Goal: Transaction & Acquisition: Purchase product/service

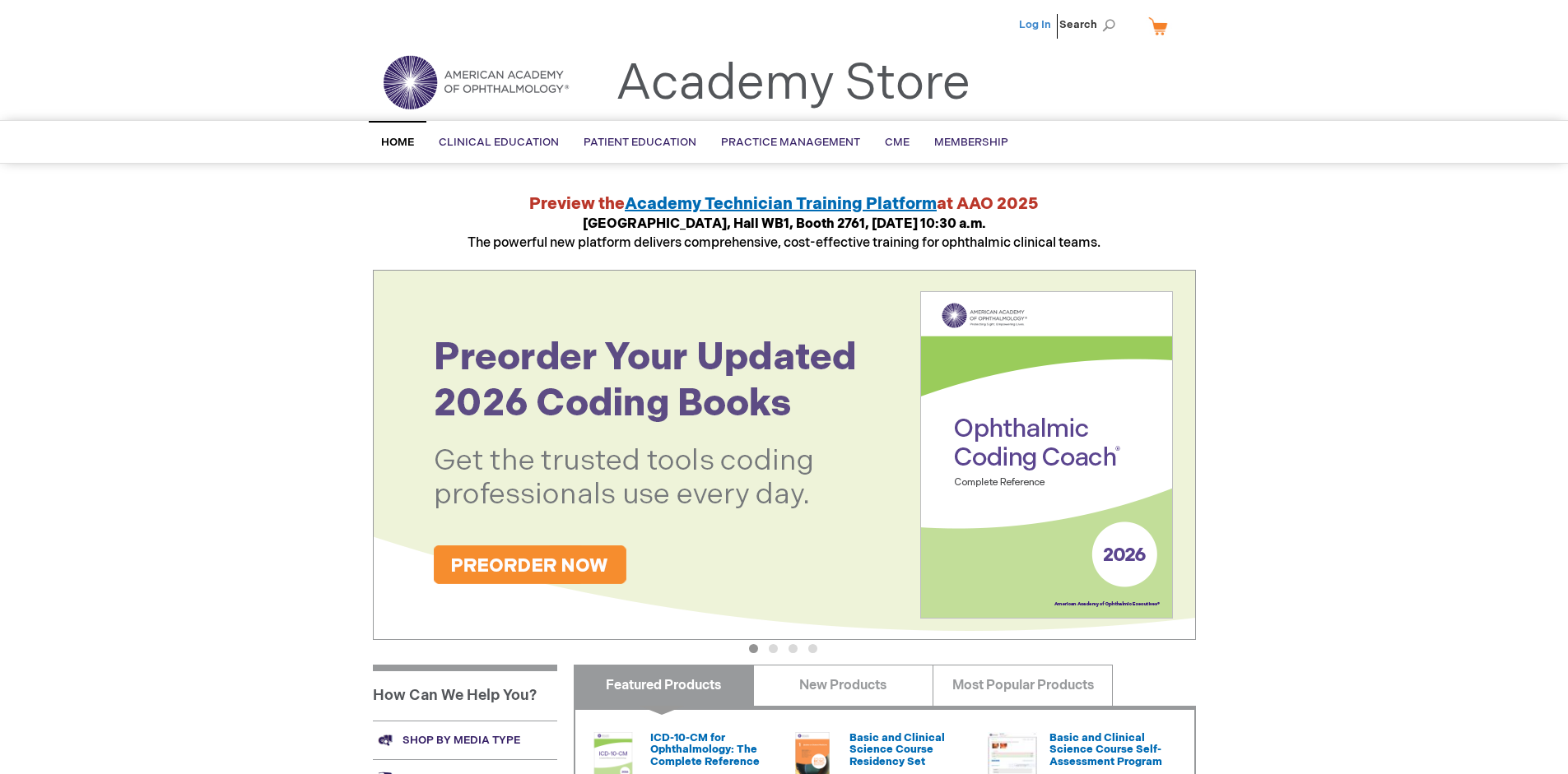
click at [1036, 25] on link "Log In" at bounding box center [1035, 25] width 32 height 13
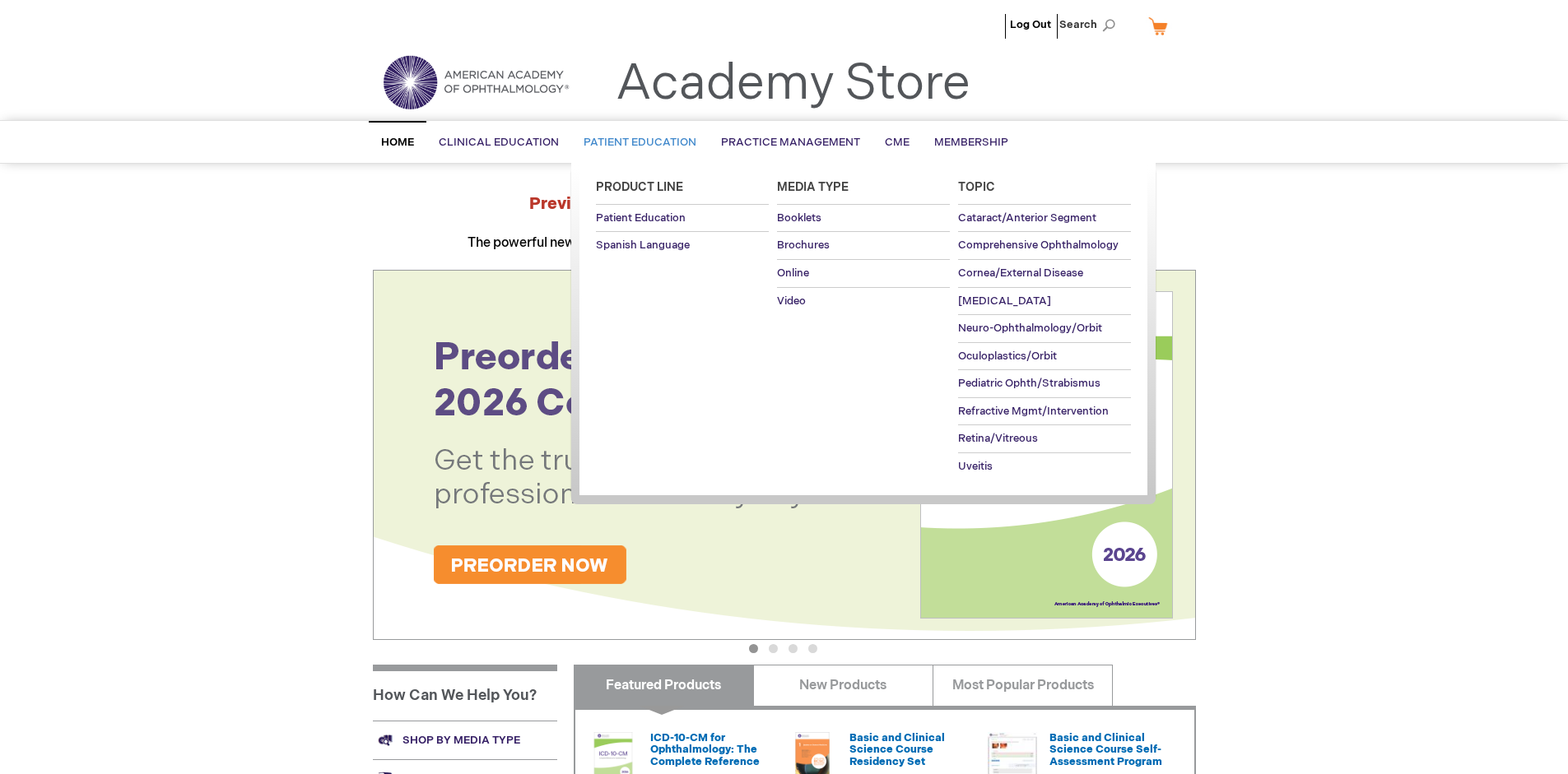
click at [635, 142] on span "Patient Education" at bounding box center [640, 142] width 113 height 13
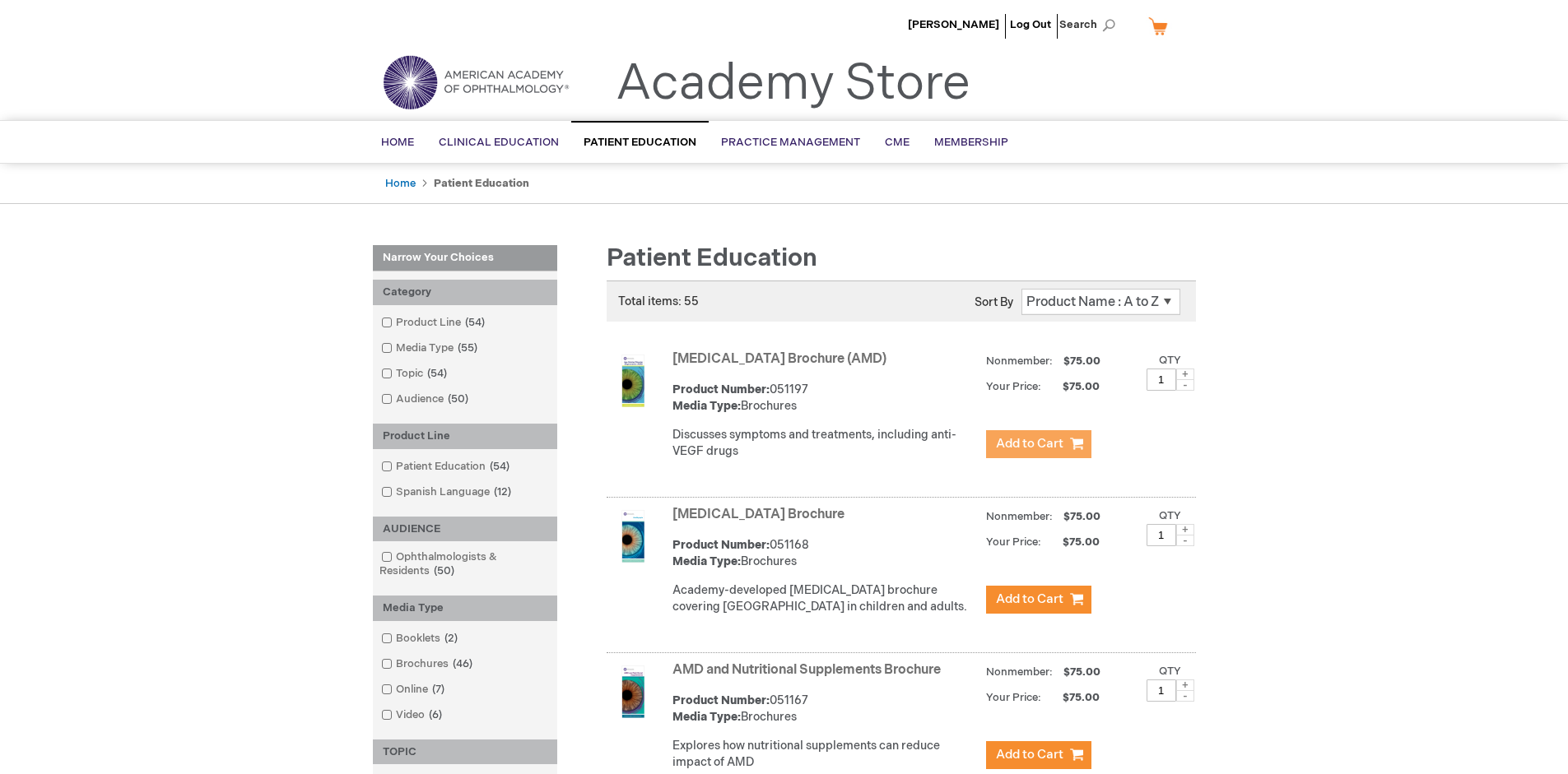
click at [1038, 444] on span "Add to Cart" at bounding box center [1029, 444] width 68 height 15
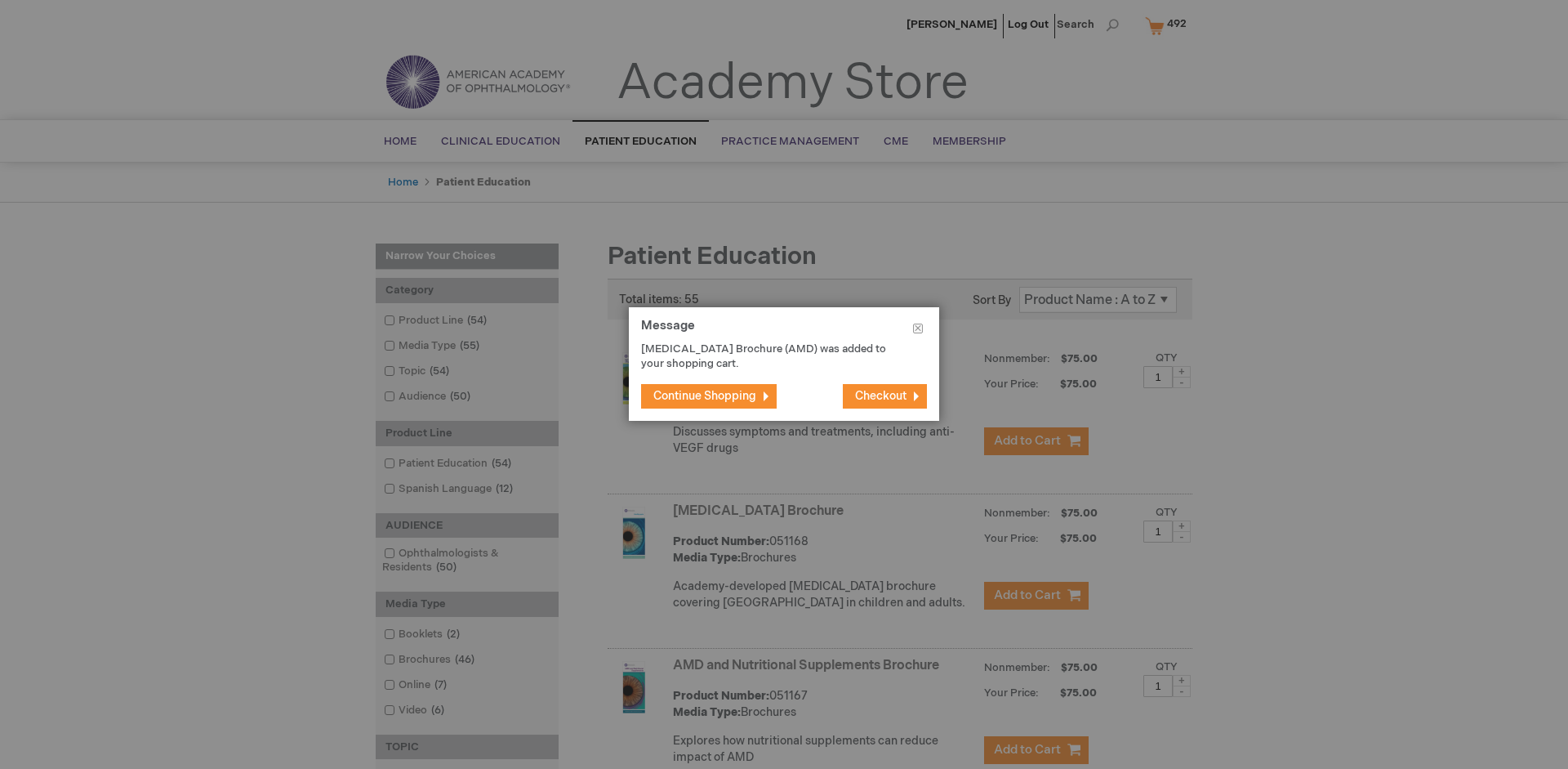
click at [705, 395] on span "Continue Shopping" at bounding box center [704, 395] width 103 height 14
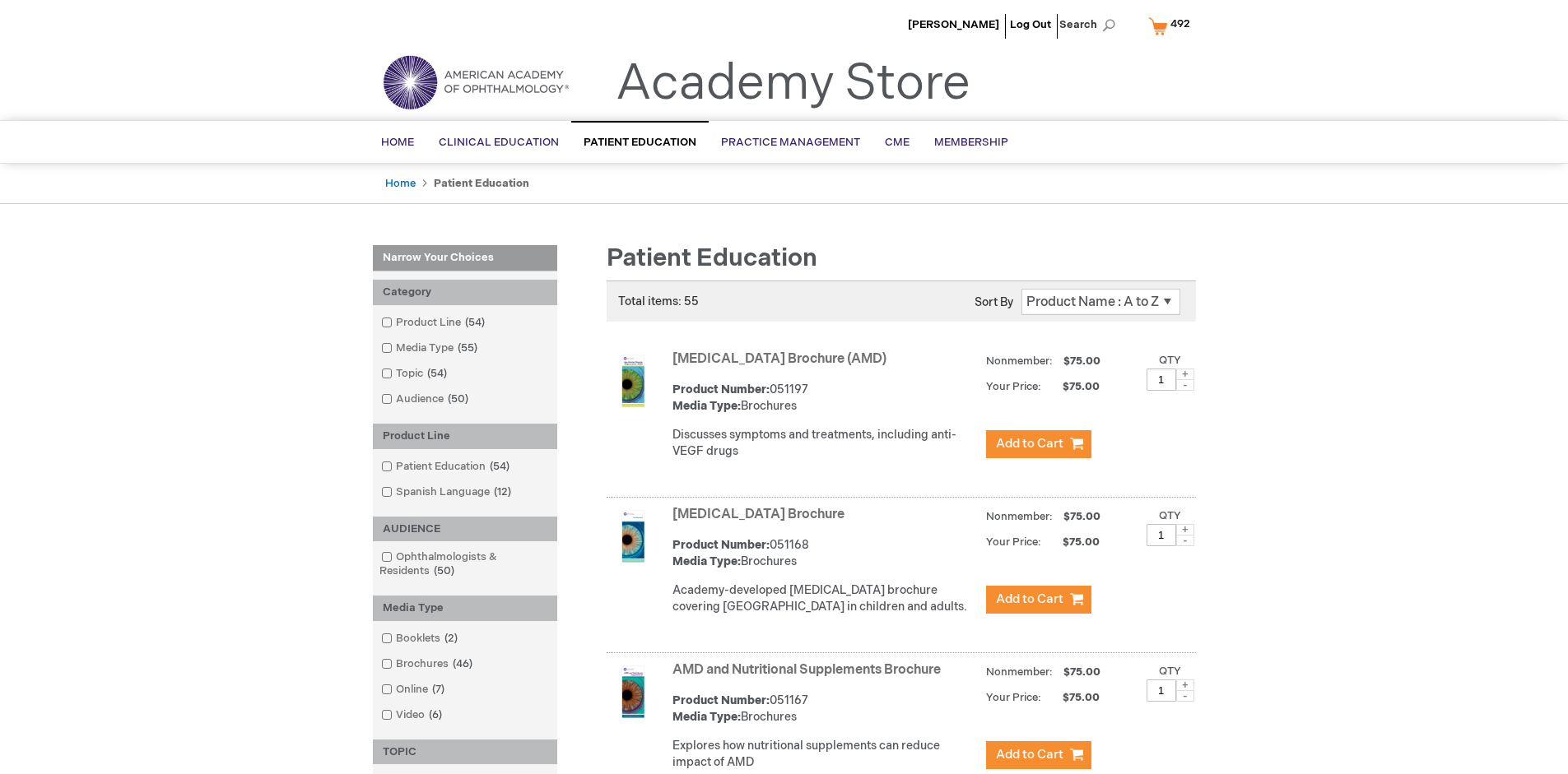
click at [810, 678] on link "AMD and Nutritional Supplements Brochure" at bounding box center [806, 670] width 268 height 15
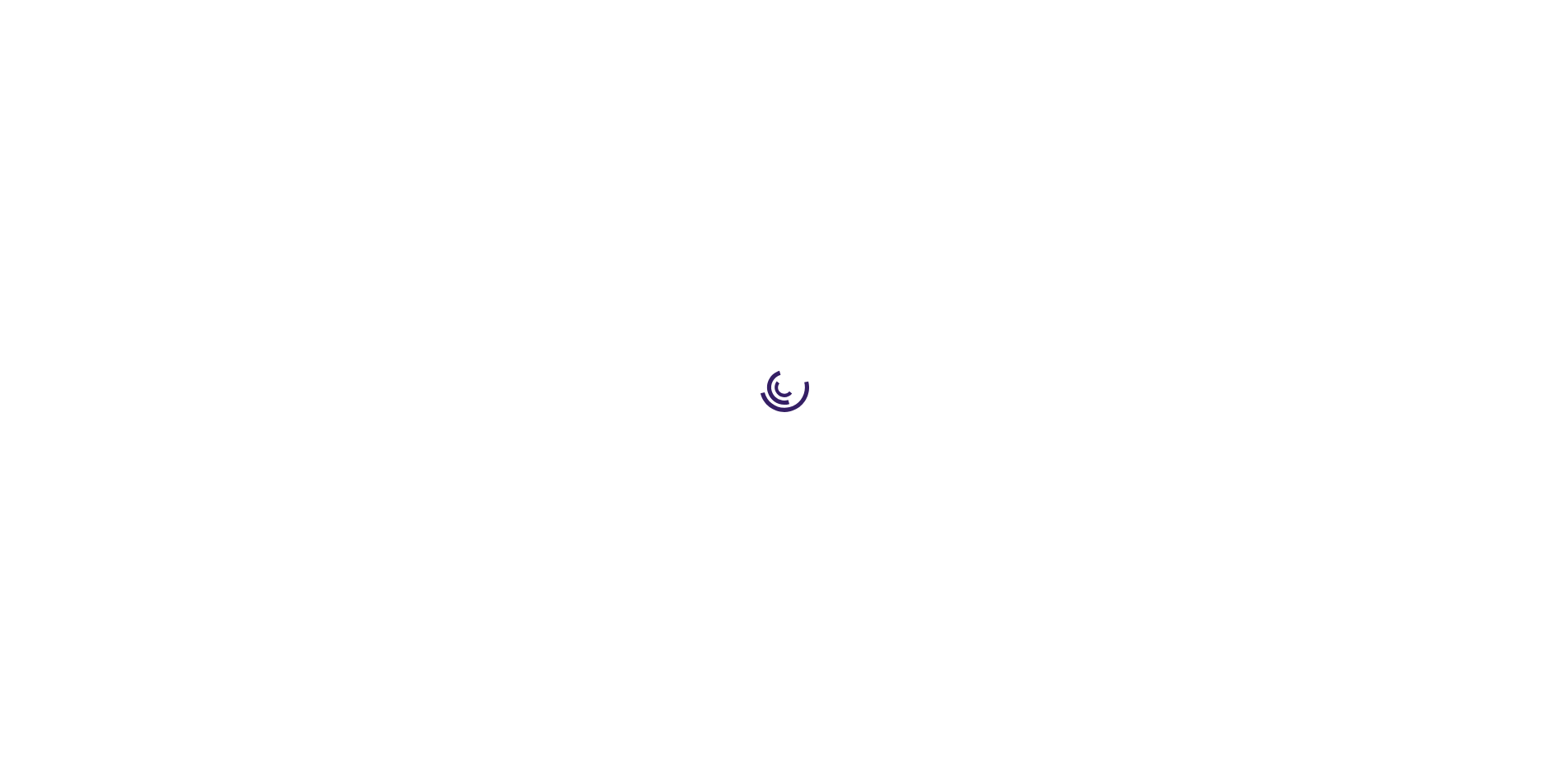
type input "1"
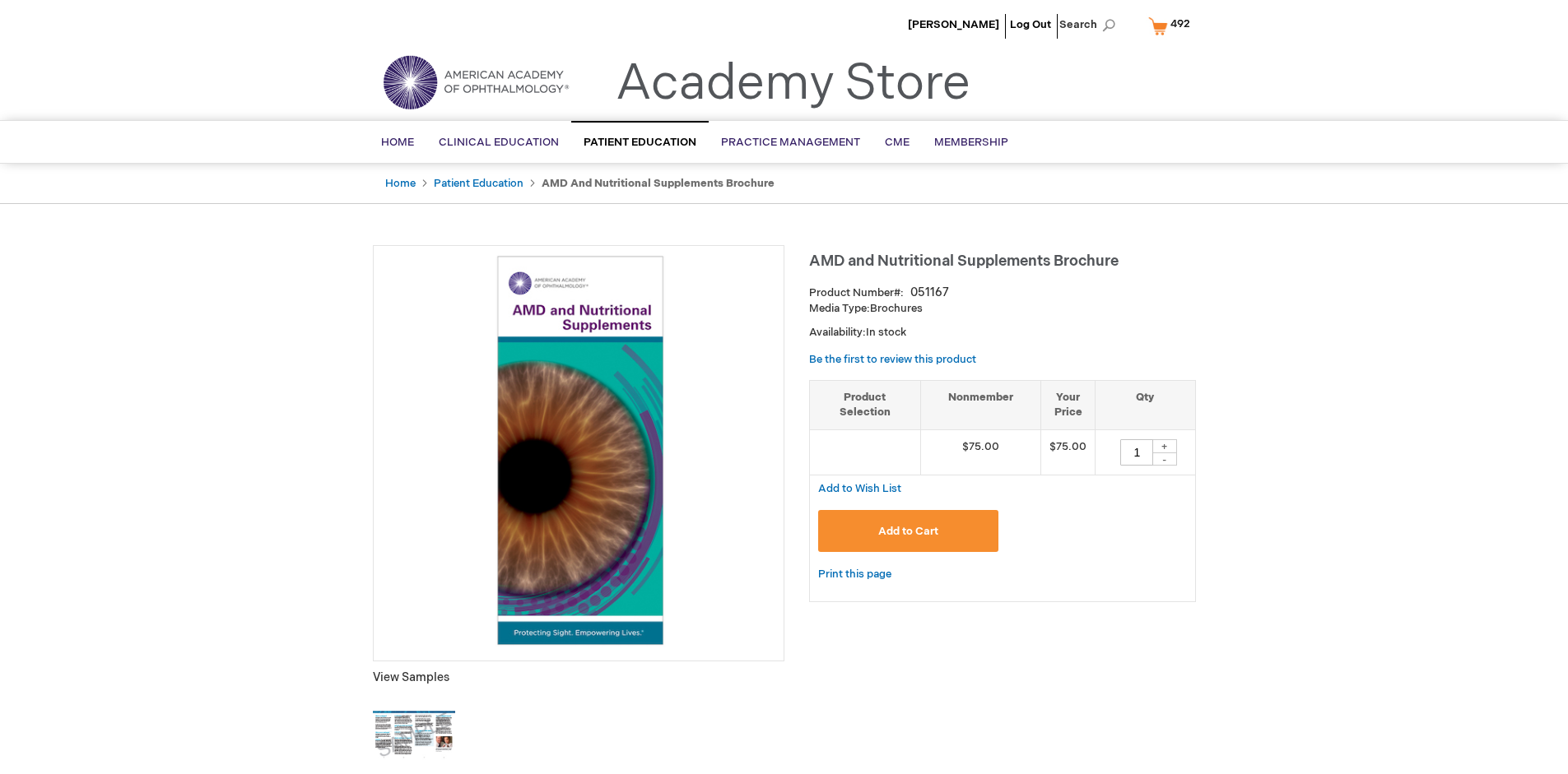
click at [907, 531] on span "Add to Cart" at bounding box center [907, 532] width 60 height 13
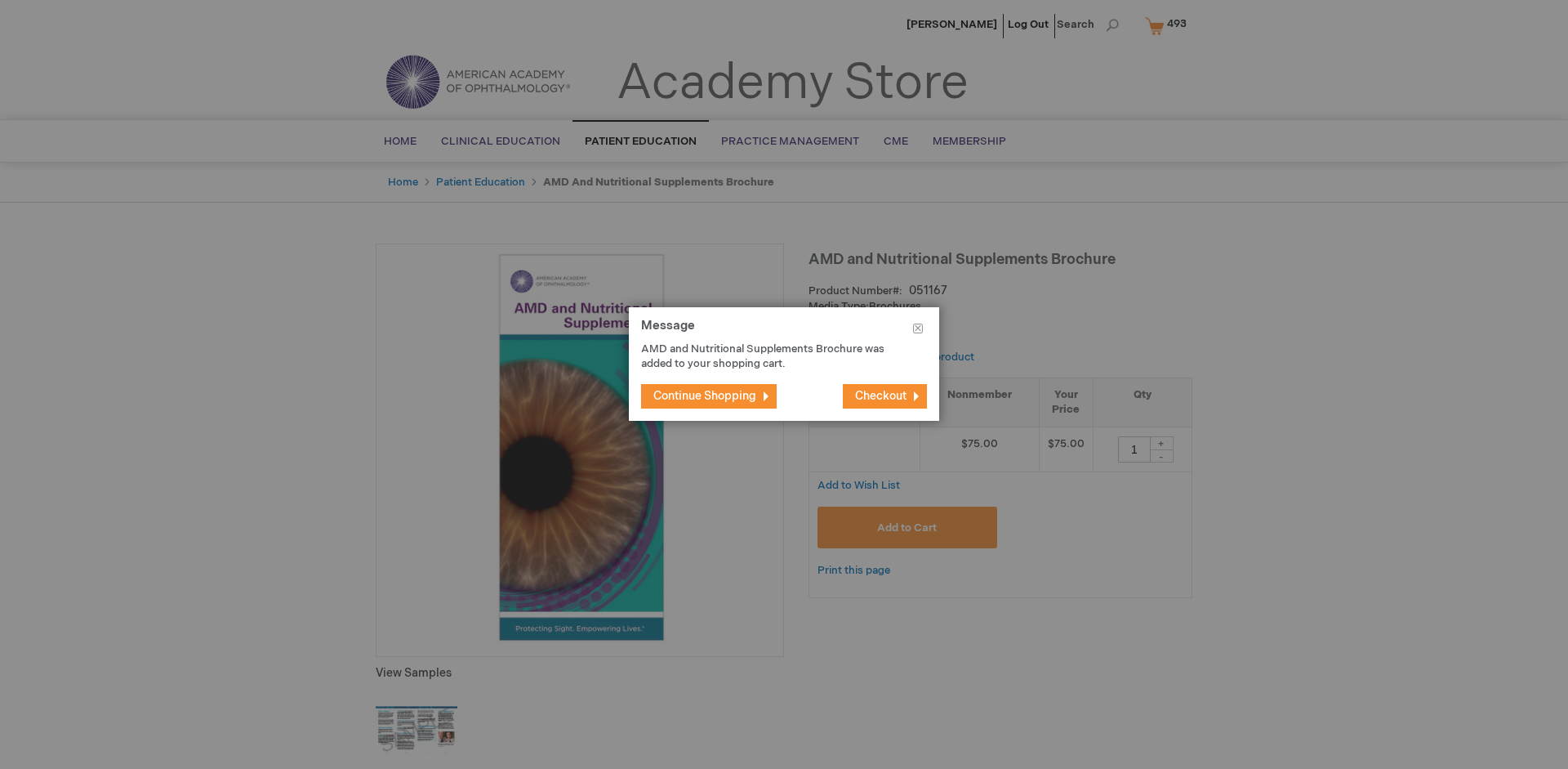
click at [705, 395] on span "Continue Shopping" at bounding box center [704, 395] width 103 height 14
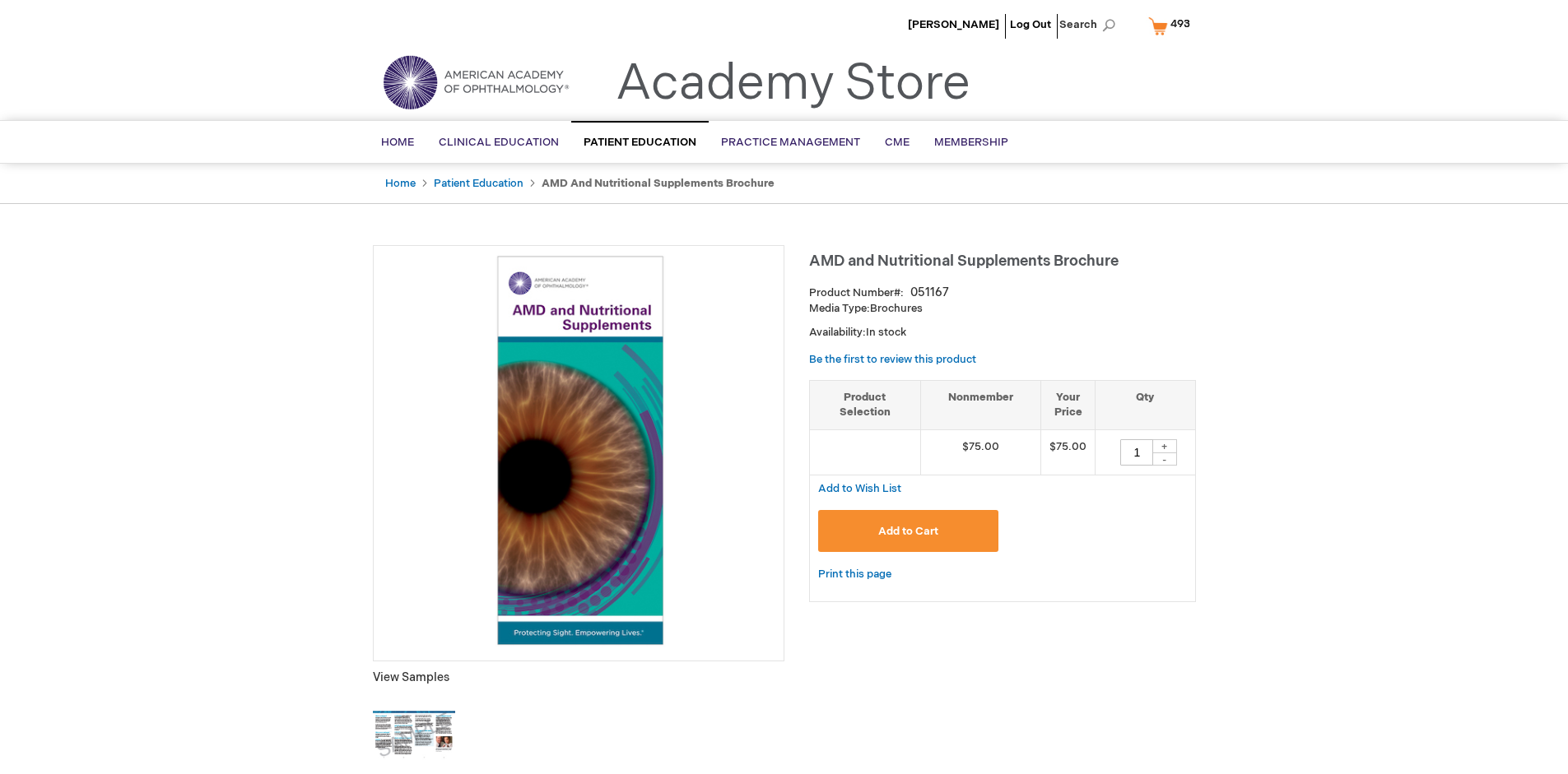
click at [1172, 26] on span "493" at bounding box center [1179, 24] width 20 height 13
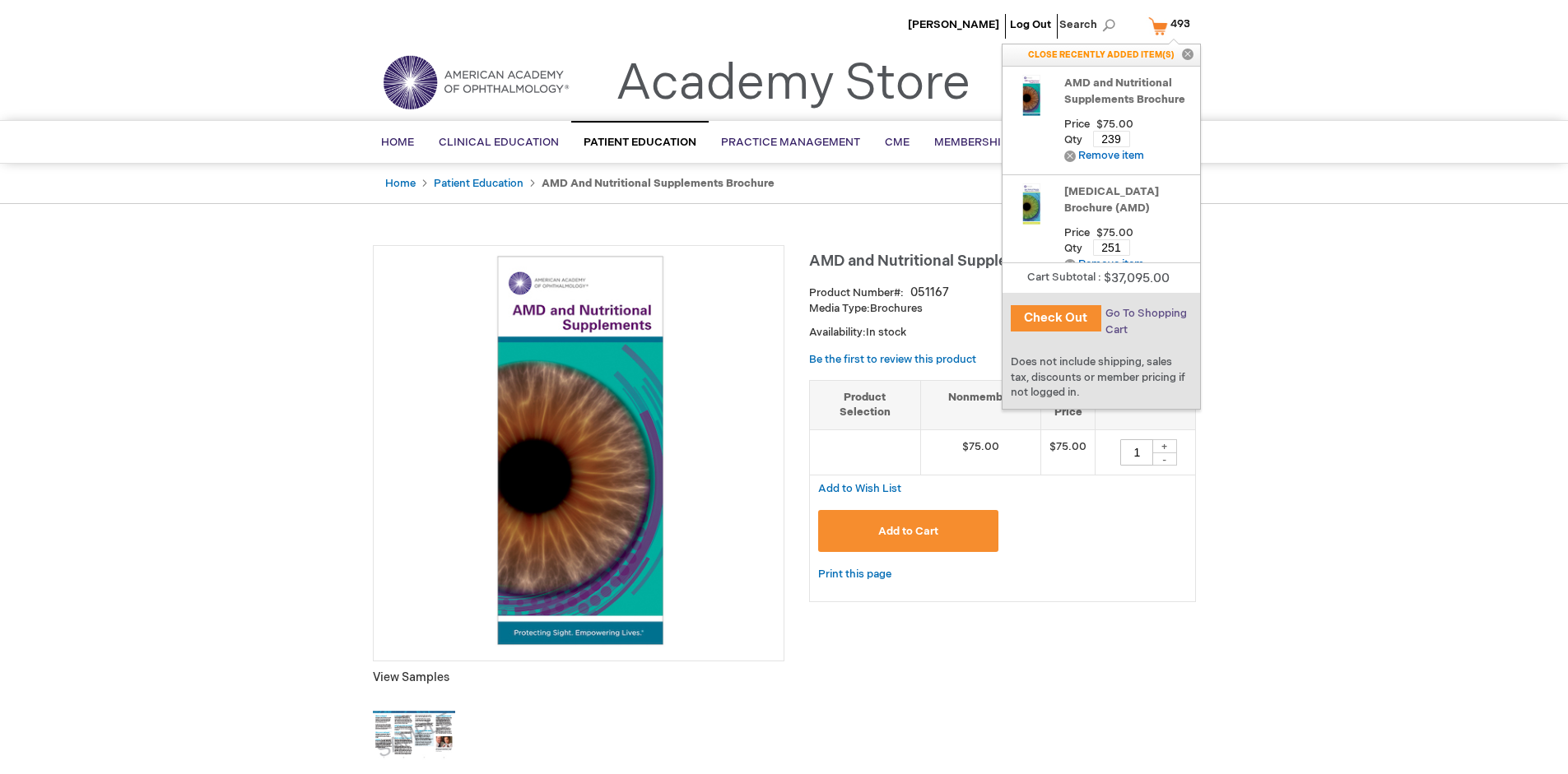
click at [1145, 313] on span "Go To Shopping Cart" at bounding box center [1145, 321] width 81 height 30
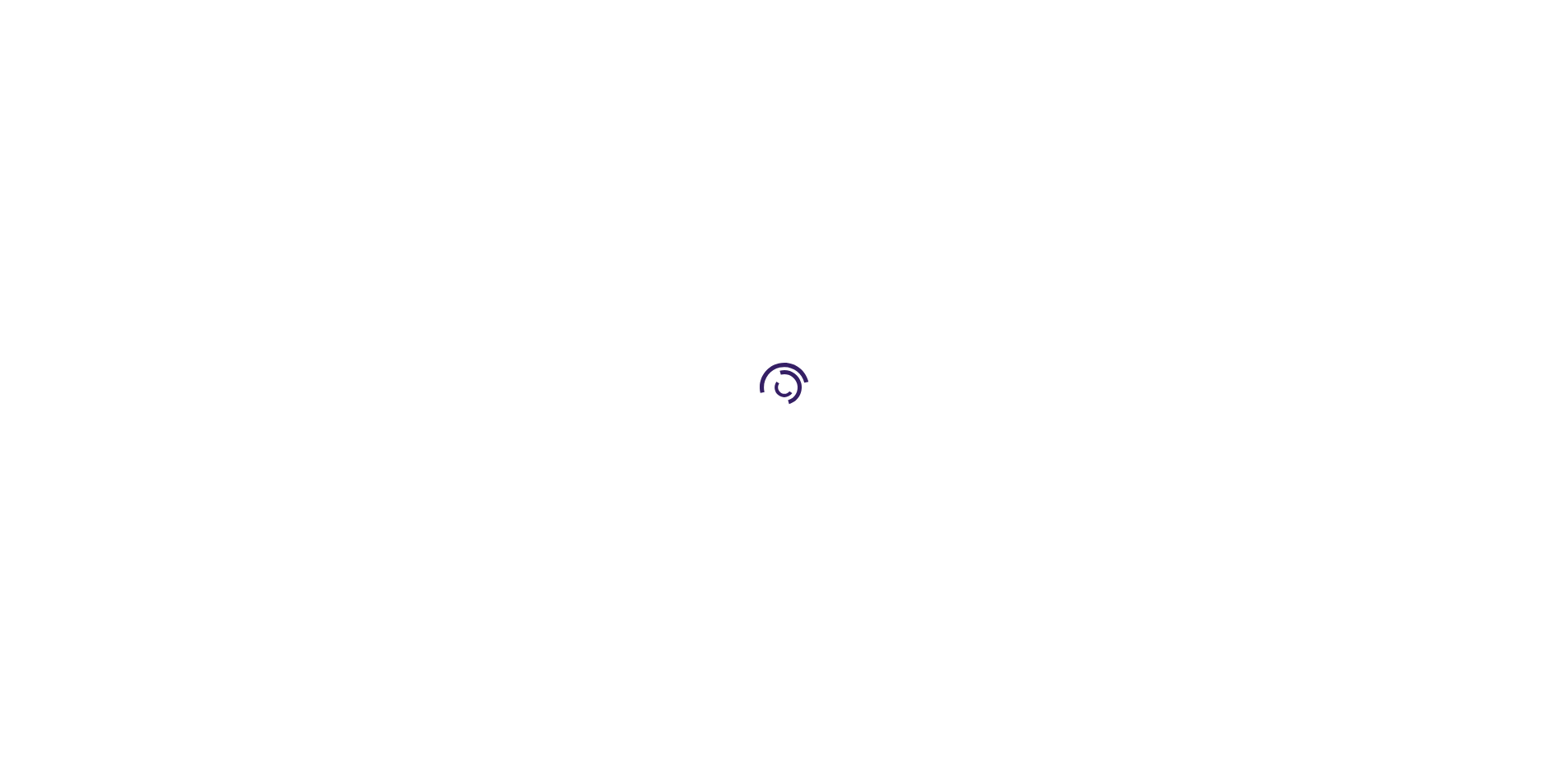
select select "US"
select select "41"
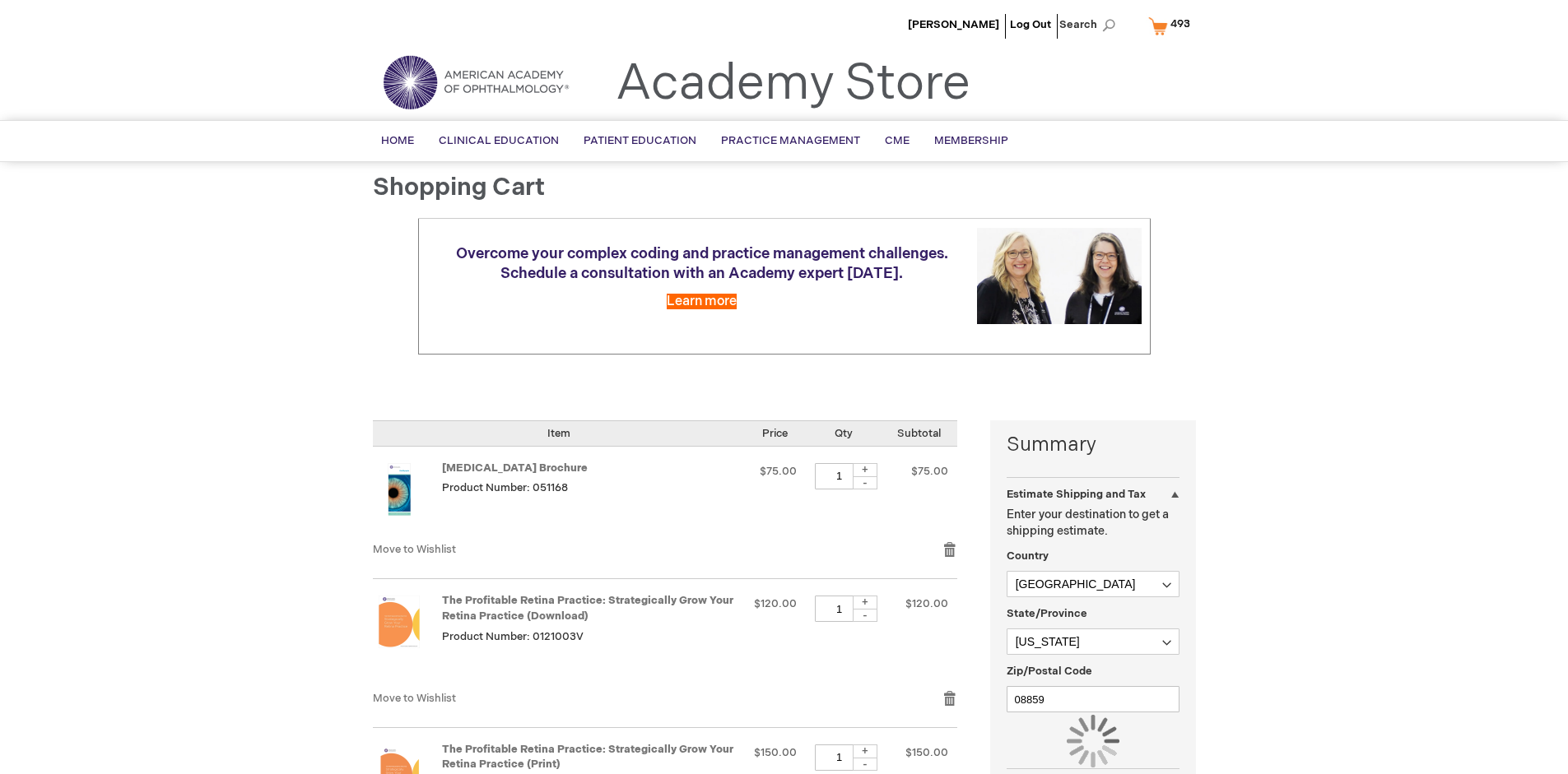
scroll to position [121, 0]
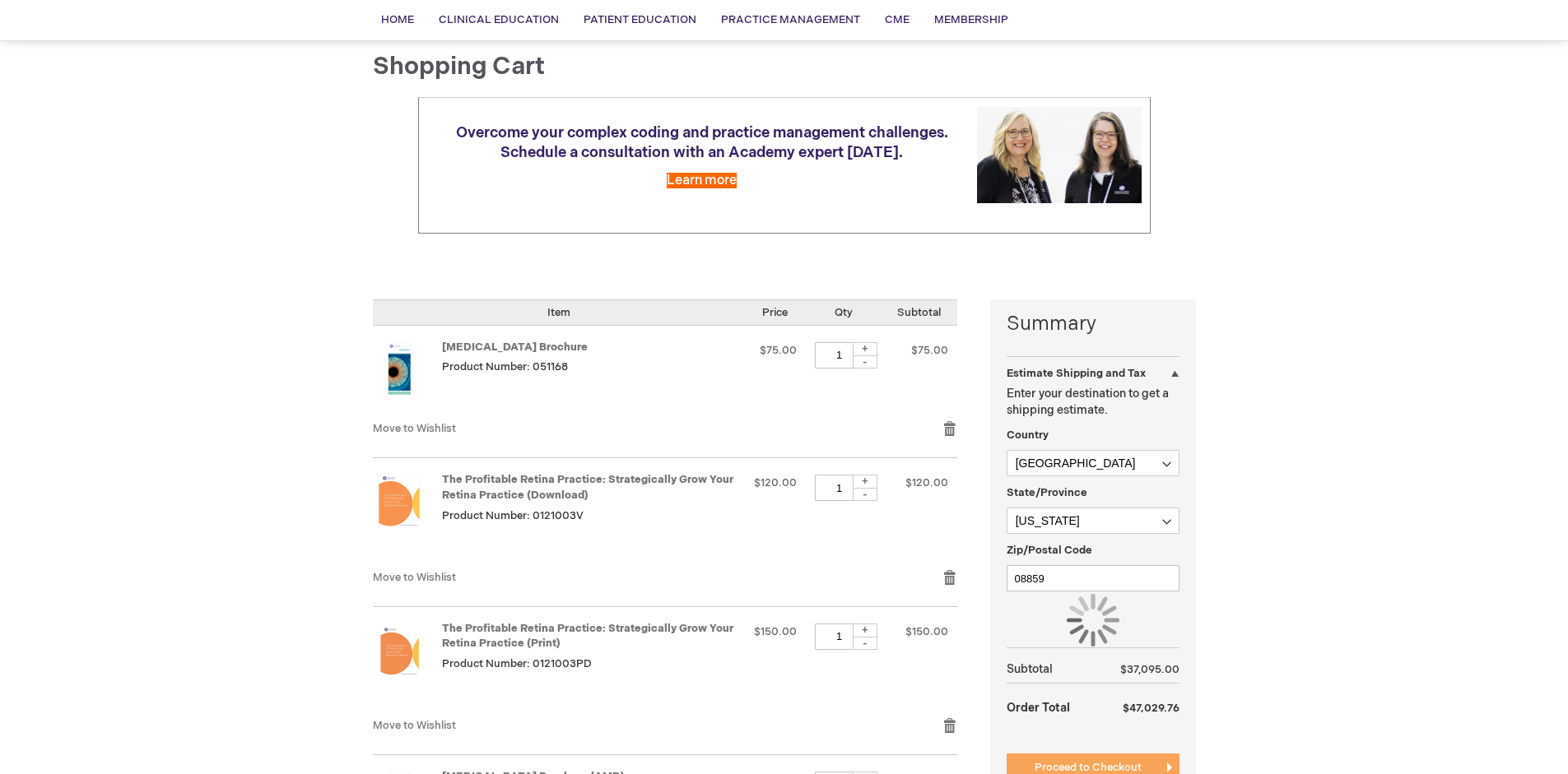
click at [1087, 767] on span "Proceed to Checkout" at bounding box center [1088, 767] width 107 height 13
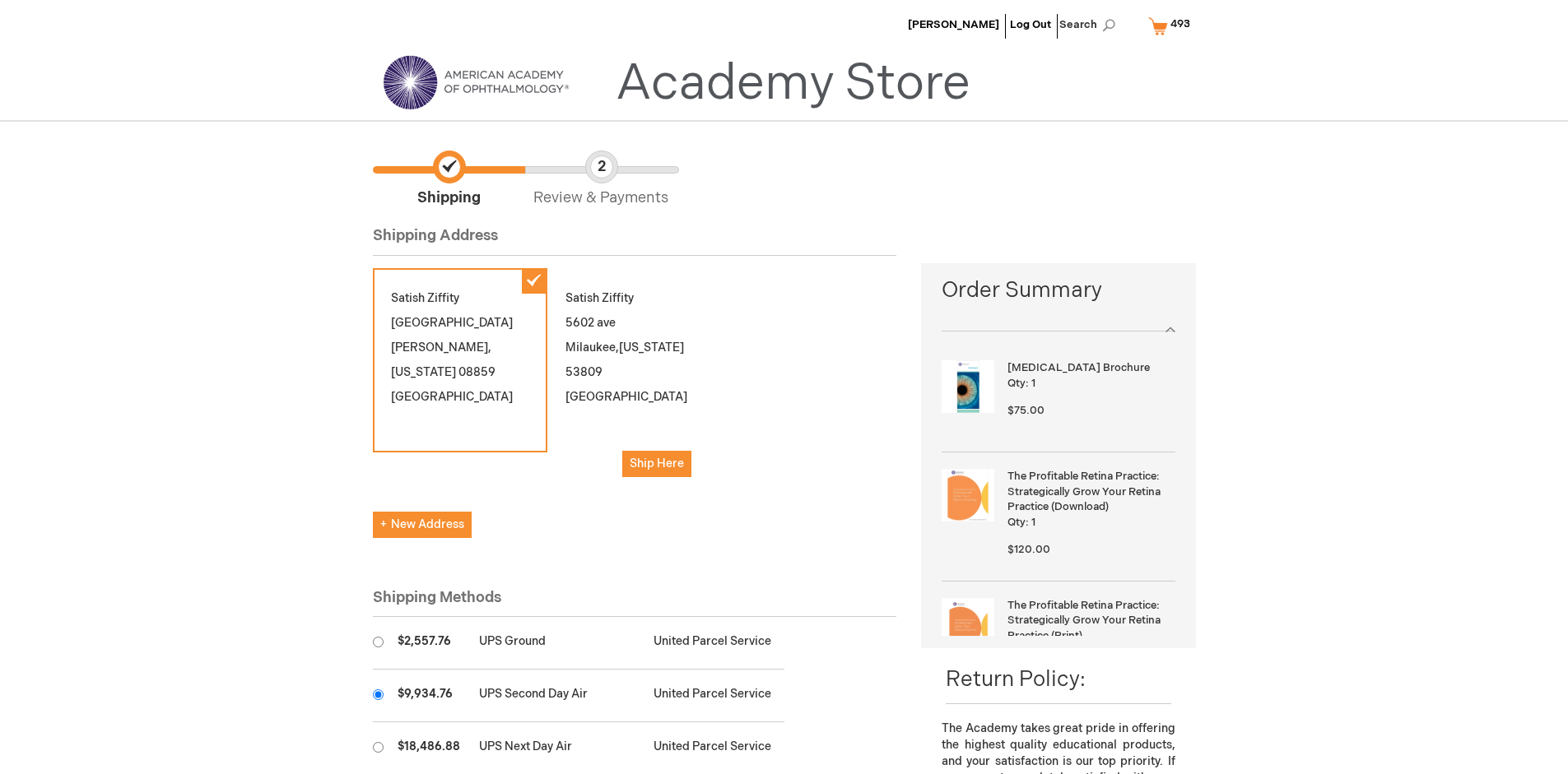
click at [378, 694] on input "radio" at bounding box center [377, 694] width 11 height 10
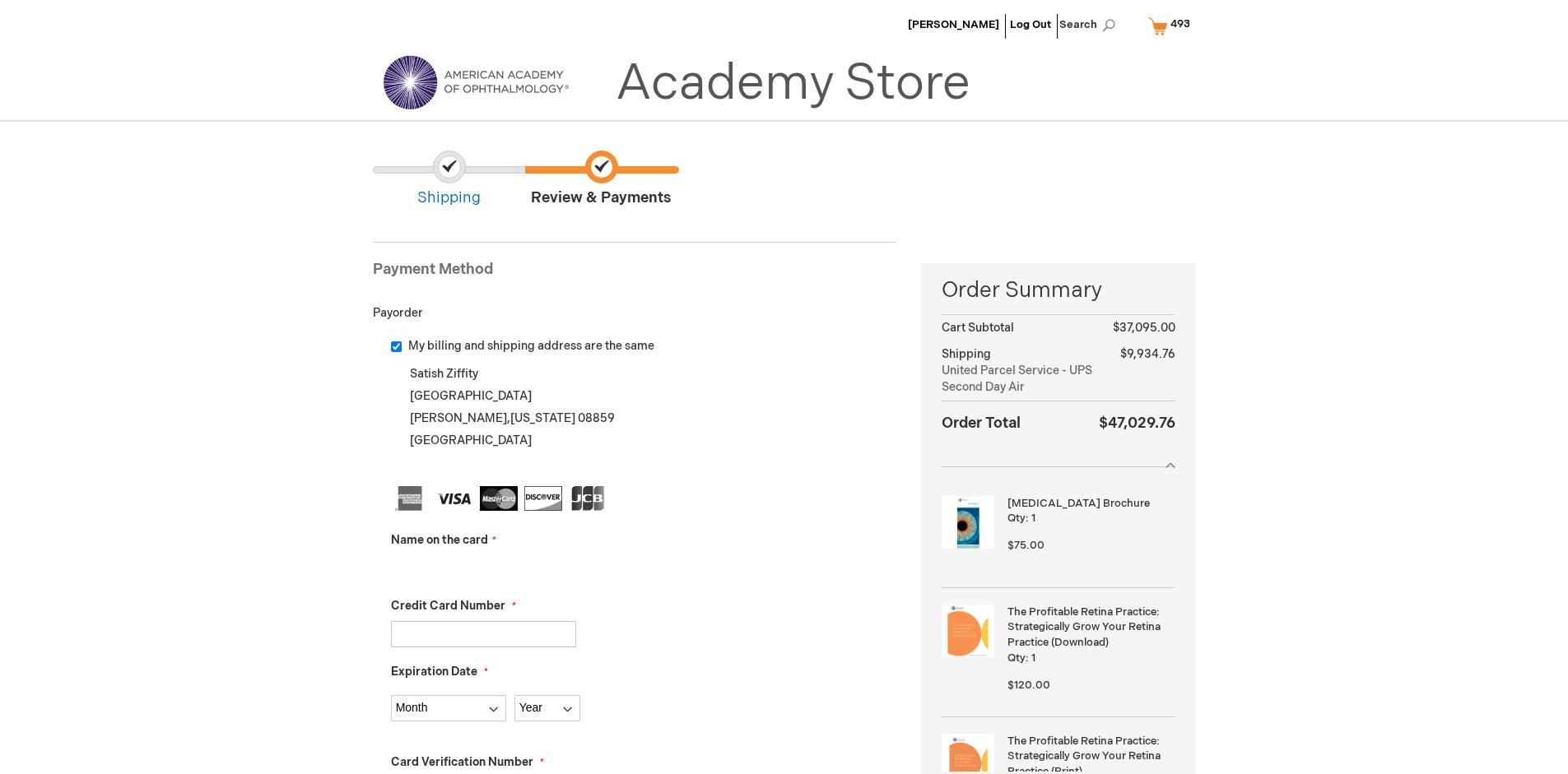
click at [483, 568] on input "Name on the card" at bounding box center [483, 569] width 185 height 27
